Goal: Task Accomplishment & Management: Use online tool/utility

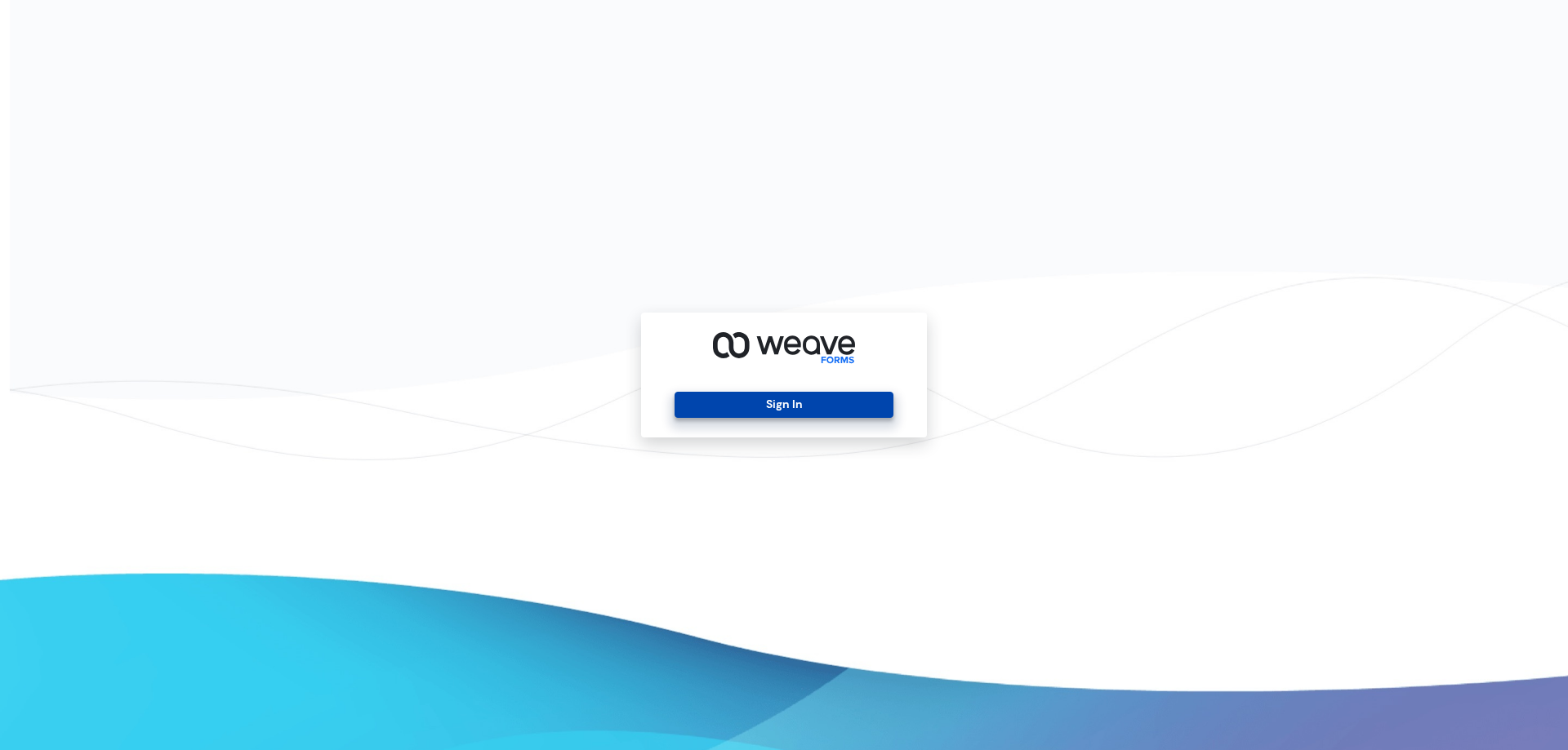
click at [814, 413] on button "Sign In" at bounding box center [783, 405] width 218 height 26
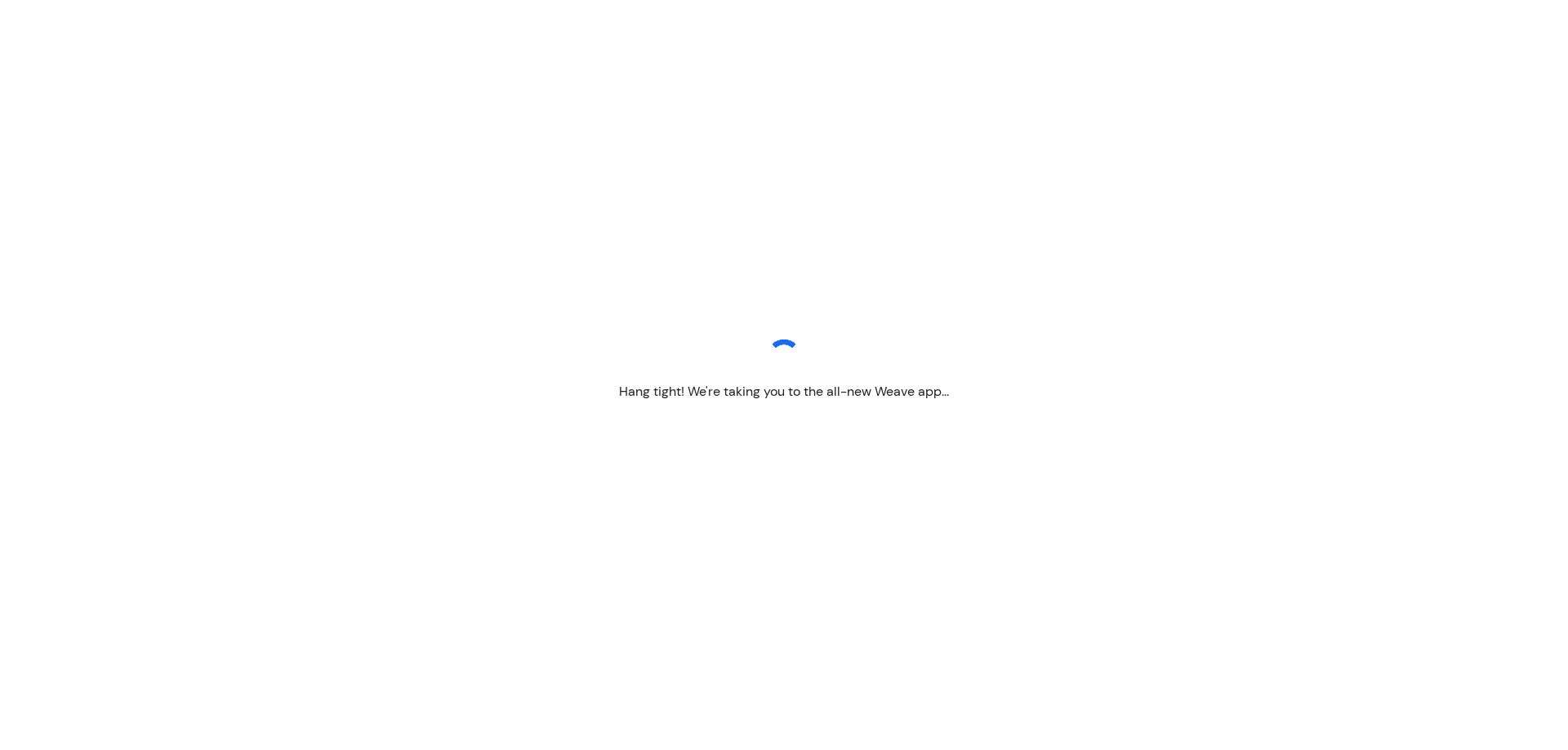
drag, startPoint x: 0, startPoint y: 0, endPoint x: 200, endPoint y: 244, distance: 315.5
click at [200, 244] on div "Hang tight! We're taking you to the all-new Weave app..." at bounding box center [784, 375] width 1568 height 750
